Goal: Information Seeking & Learning: Learn about a topic

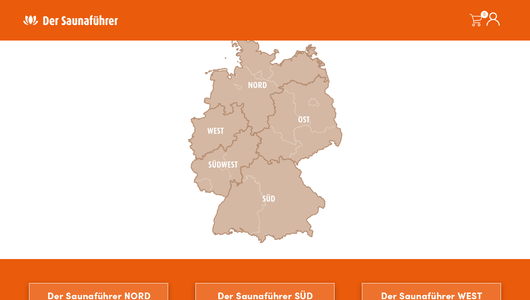
scroll to position [281, 0]
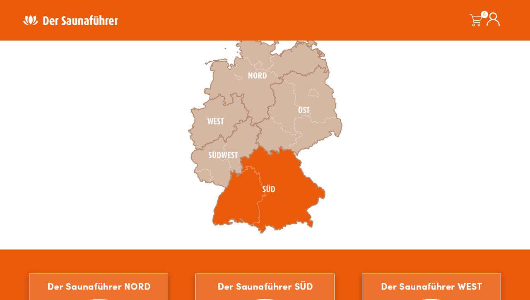
click at [266, 191] on icon at bounding box center [268, 190] width 113 height 88
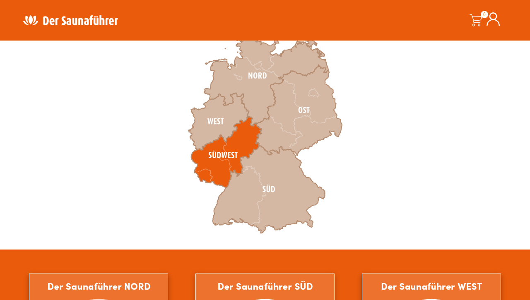
click at [214, 163] on icon at bounding box center [226, 152] width 70 height 71
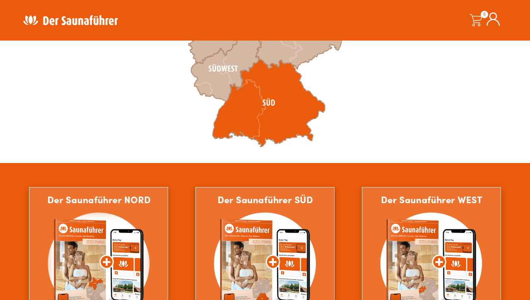
scroll to position [375, 0]
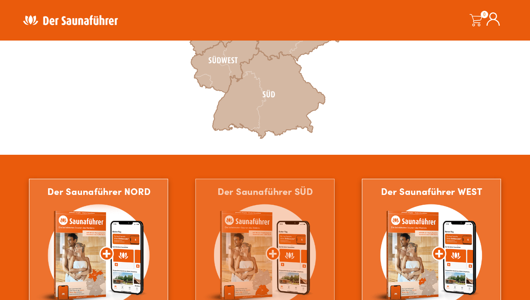
click at [242, 219] on img at bounding box center [264, 273] width 139 height 189
click at [242, 206] on img at bounding box center [264, 273] width 139 height 189
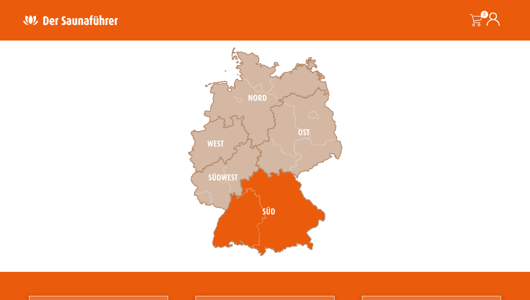
scroll to position [262, 0]
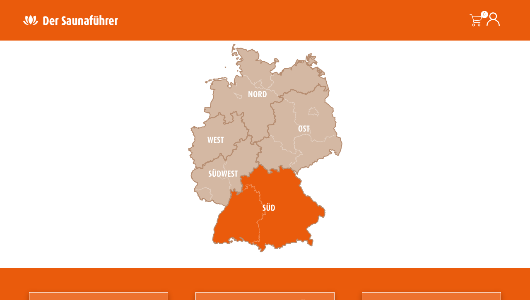
click at [266, 232] on icon at bounding box center [268, 208] width 113 height 88
click at [266, 206] on icon at bounding box center [268, 208] width 113 height 88
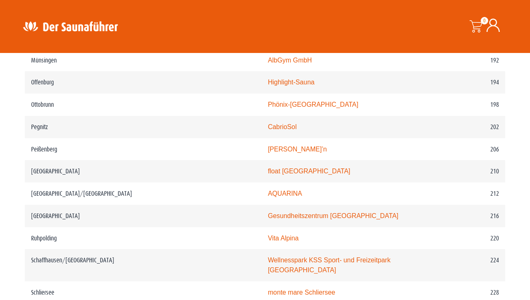
scroll to position [1468, 0]
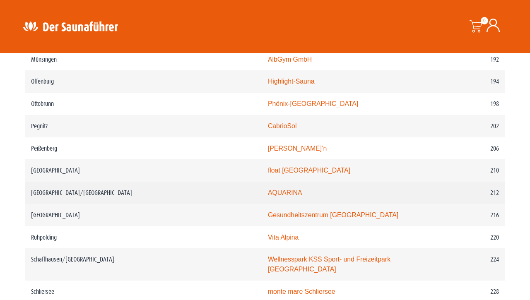
click at [268, 189] on link "AQUARINA" at bounding box center [285, 192] width 34 height 7
click at [57, 189] on td "[GEOGRAPHIC_DATA]/[GEOGRAPHIC_DATA]" at bounding box center [143, 193] width 237 height 22
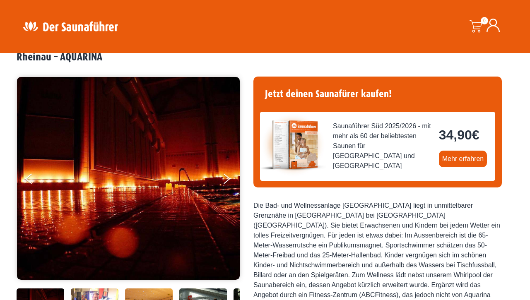
scroll to position [48, 0]
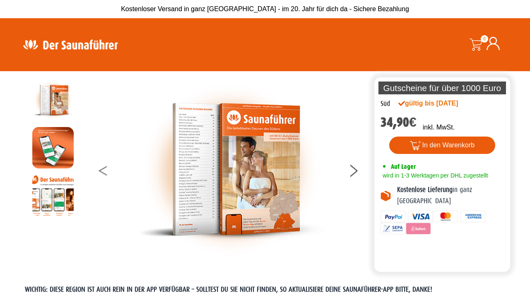
click at [106, 170] on button at bounding box center [109, 172] width 21 height 21
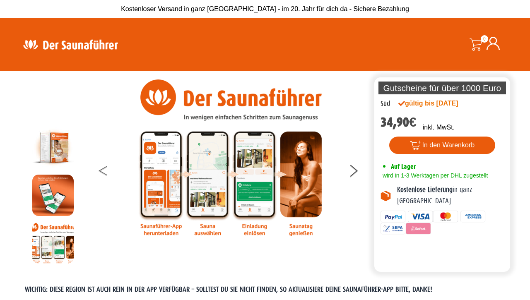
click at [106, 170] on button at bounding box center [109, 172] width 21 height 21
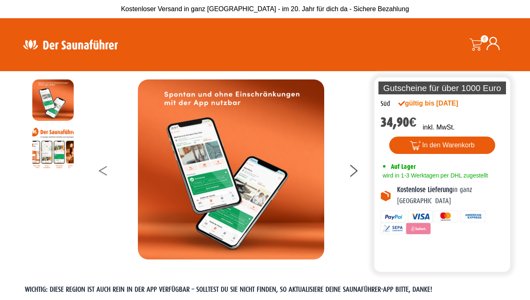
click at [106, 170] on button at bounding box center [109, 172] width 21 height 21
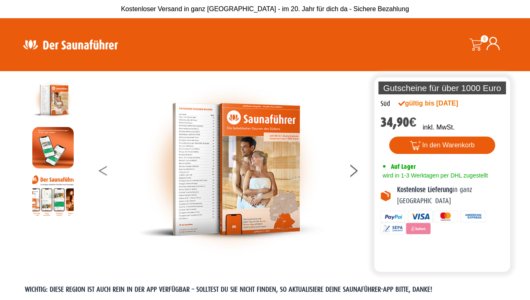
click at [106, 170] on button at bounding box center [109, 172] width 21 height 21
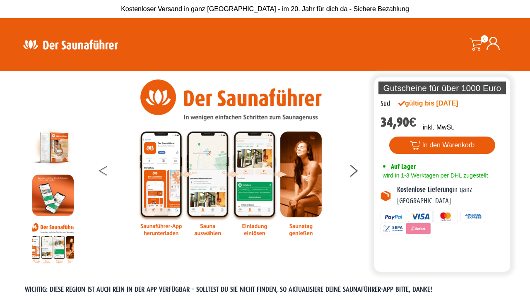
click at [106, 170] on button at bounding box center [109, 172] width 21 height 21
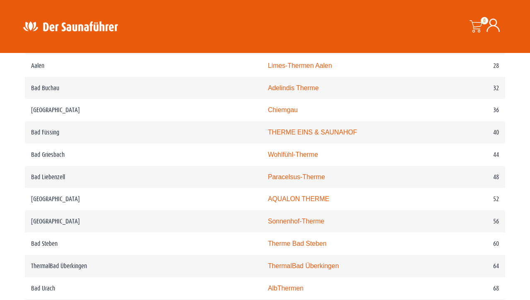
scroll to position [458, 0]
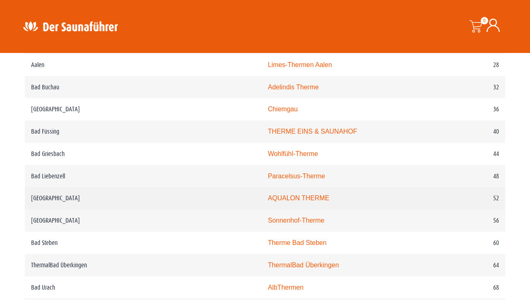
click at [48, 209] on td "Bad Säckingen" at bounding box center [143, 198] width 237 height 22
click at [268, 202] on link "AQUALON THERME" at bounding box center [298, 197] width 61 height 7
